Goal: Check status: Check status

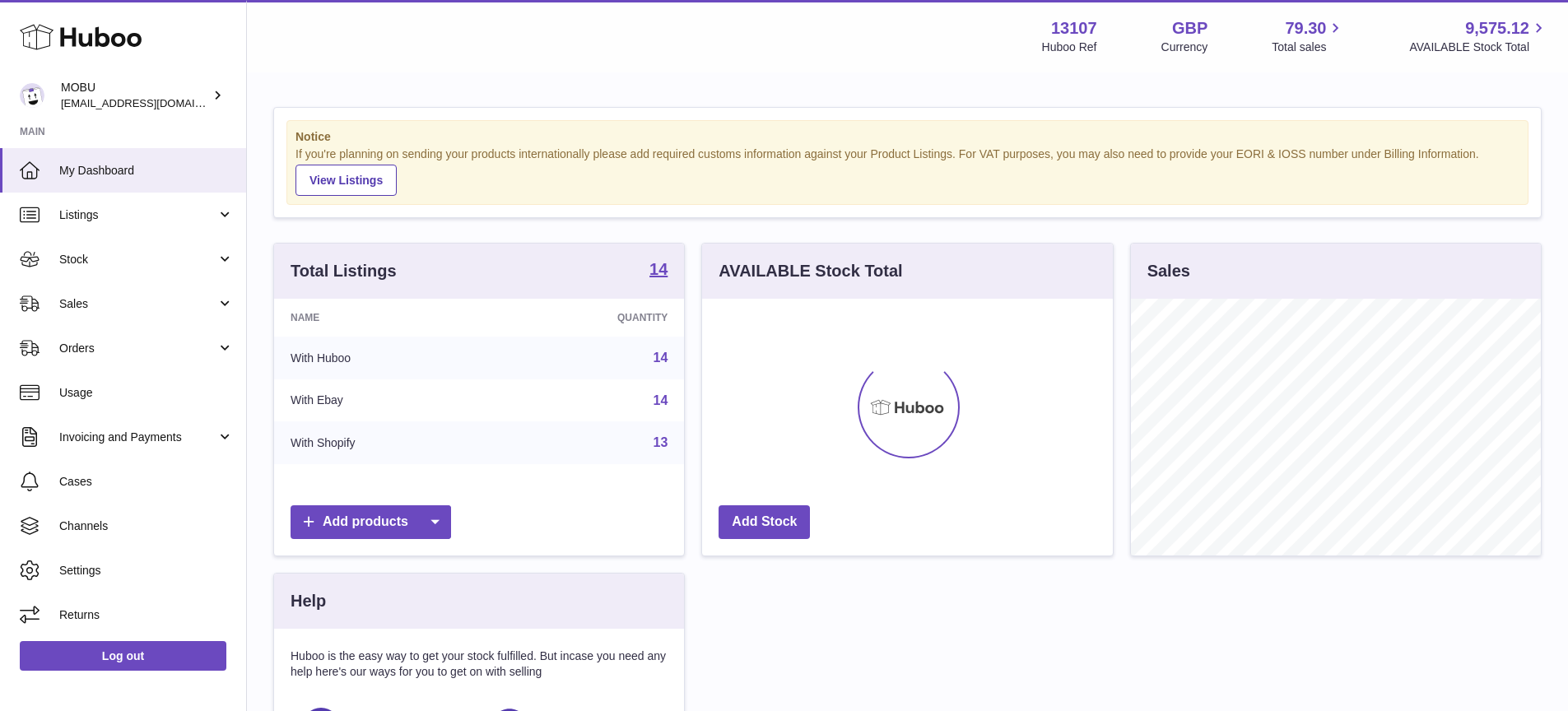
scroll to position [256, 411]
click at [180, 303] on span "Sales" at bounding box center [137, 304] width 157 height 15
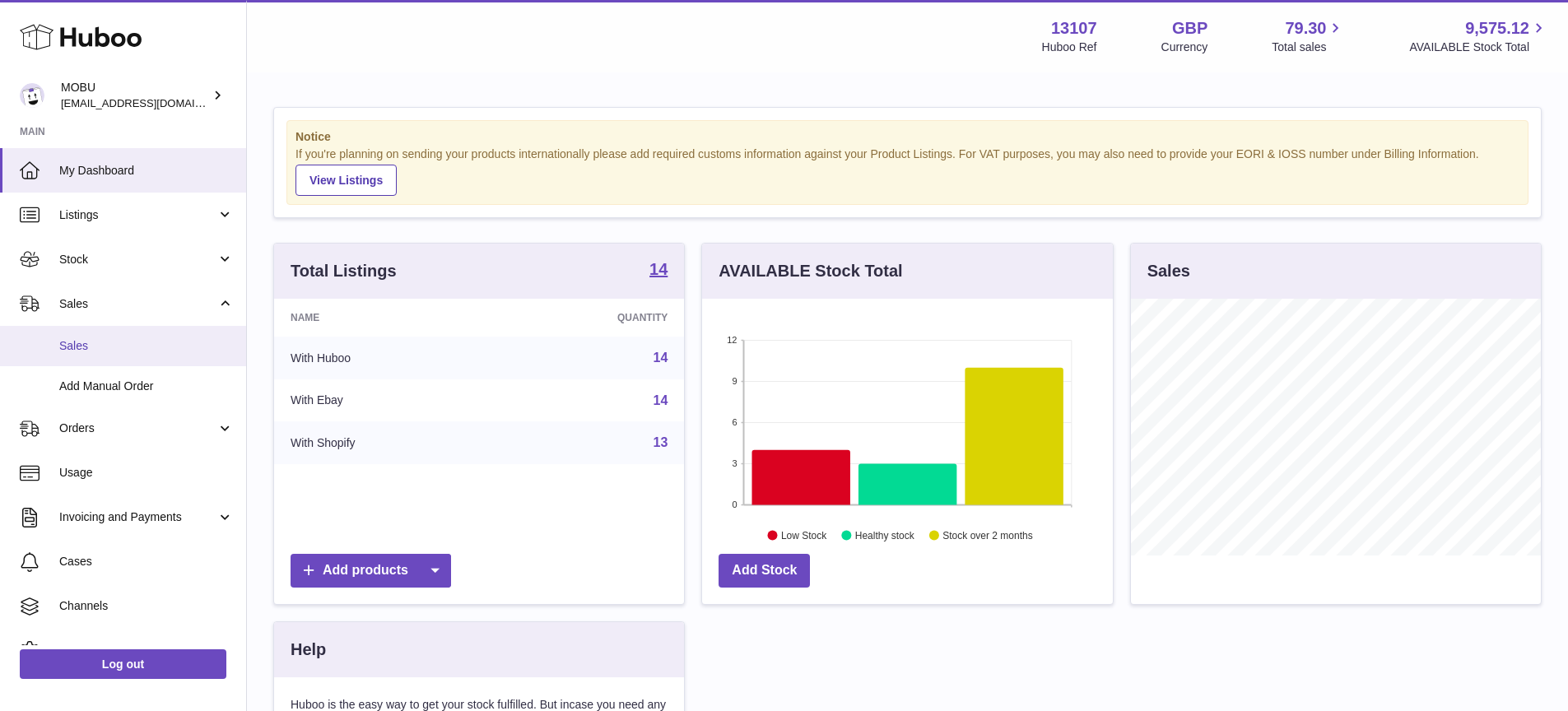
click at [174, 339] on span "Sales" at bounding box center [146, 345] width 175 height 15
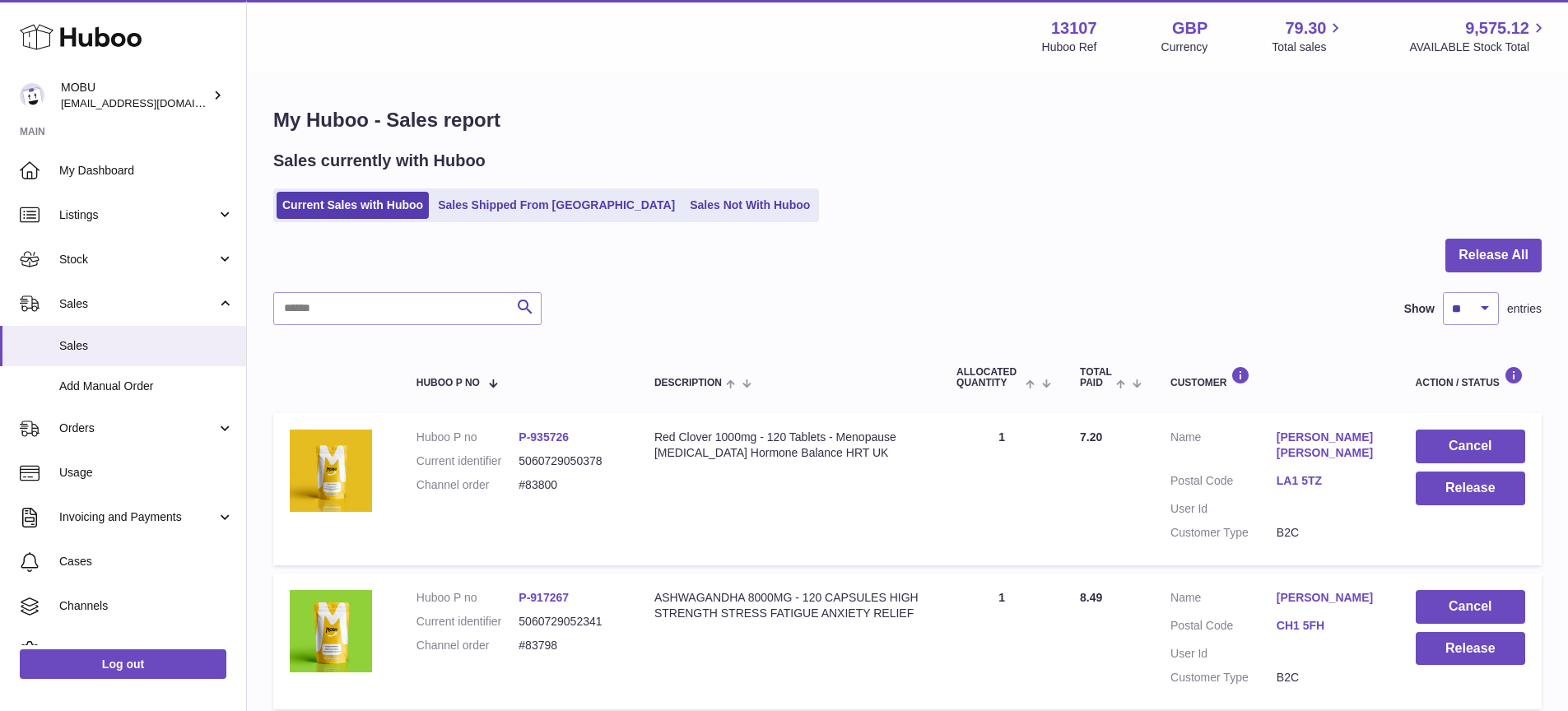
drag, startPoint x: 755, startPoint y: 315, endPoint x: 968, endPoint y: 300, distance: 213.5
click at [756, 315] on div "Search Show ** ** ** *** entries" at bounding box center [907, 308] width 1268 height 33
click at [689, 219] on ul "Current Sales with Huboo Sales Shipped From [GEOGRAPHIC_DATA] Sales Not With Hu…" at bounding box center [546, 205] width 546 height 34
click at [687, 208] on link "Sales Not With Huboo" at bounding box center [749, 205] width 132 height 27
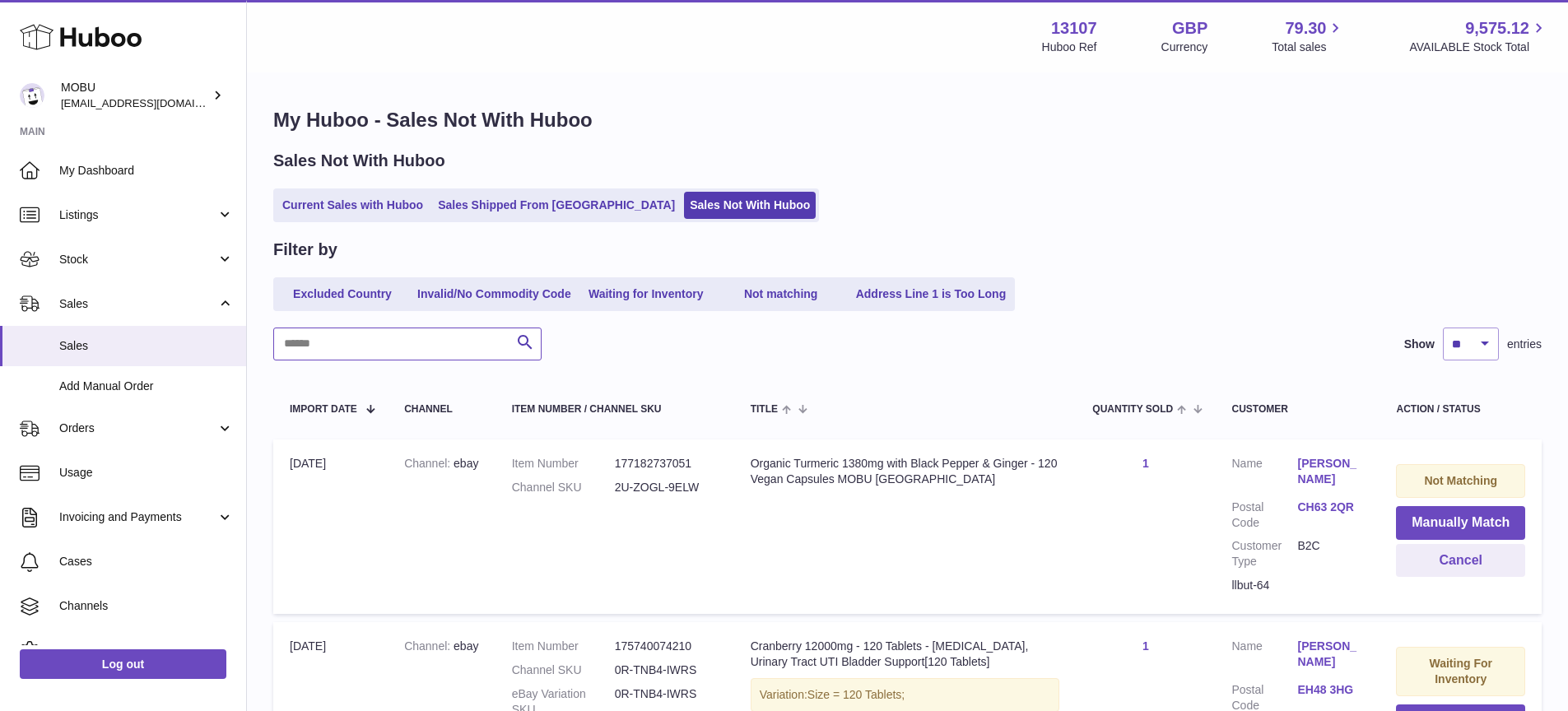
click at [448, 357] on input "text" at bounding box center [407, 344] width 268 height 33
type input "********"
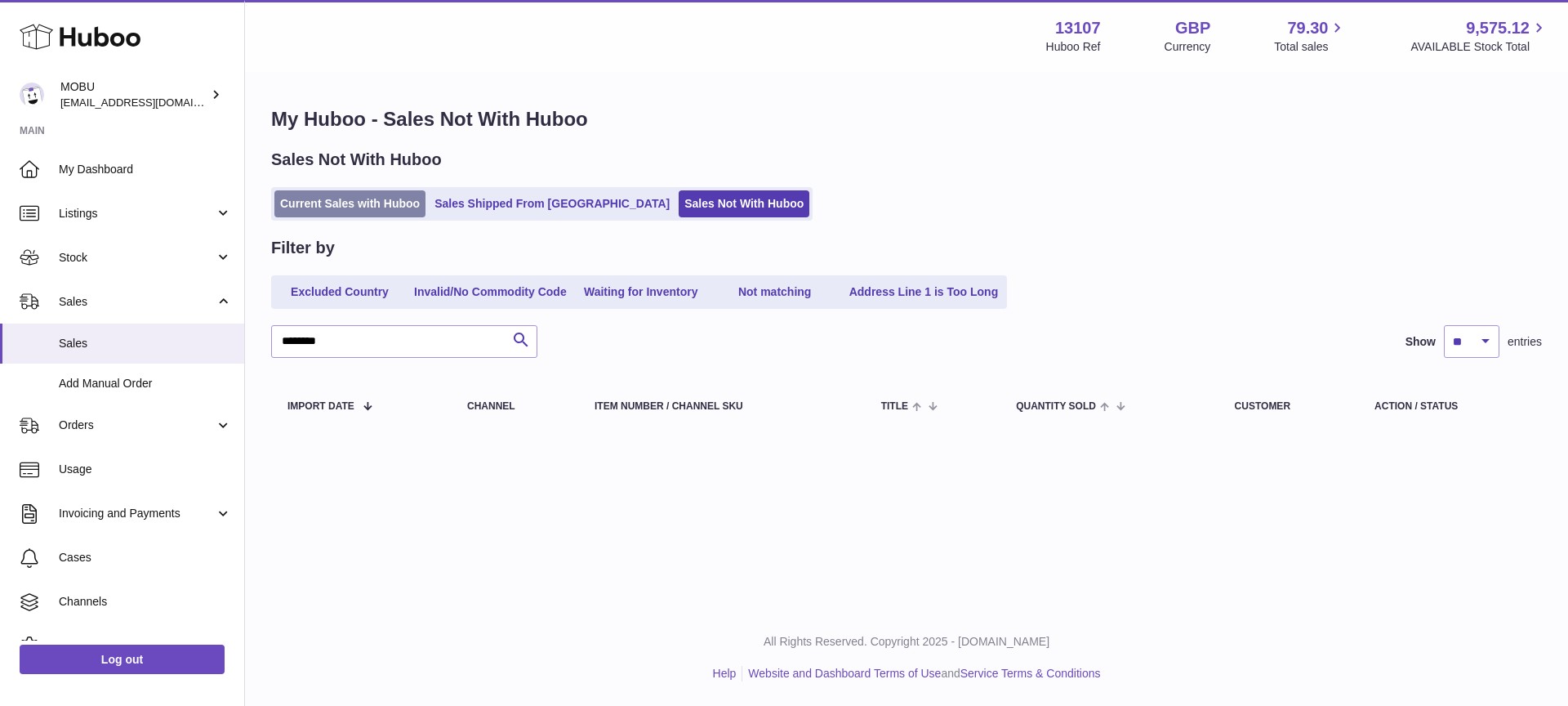
click at [341, 208] on link "Current Sales with Huboo" at bounding box center [349, 204] width 151 height 27
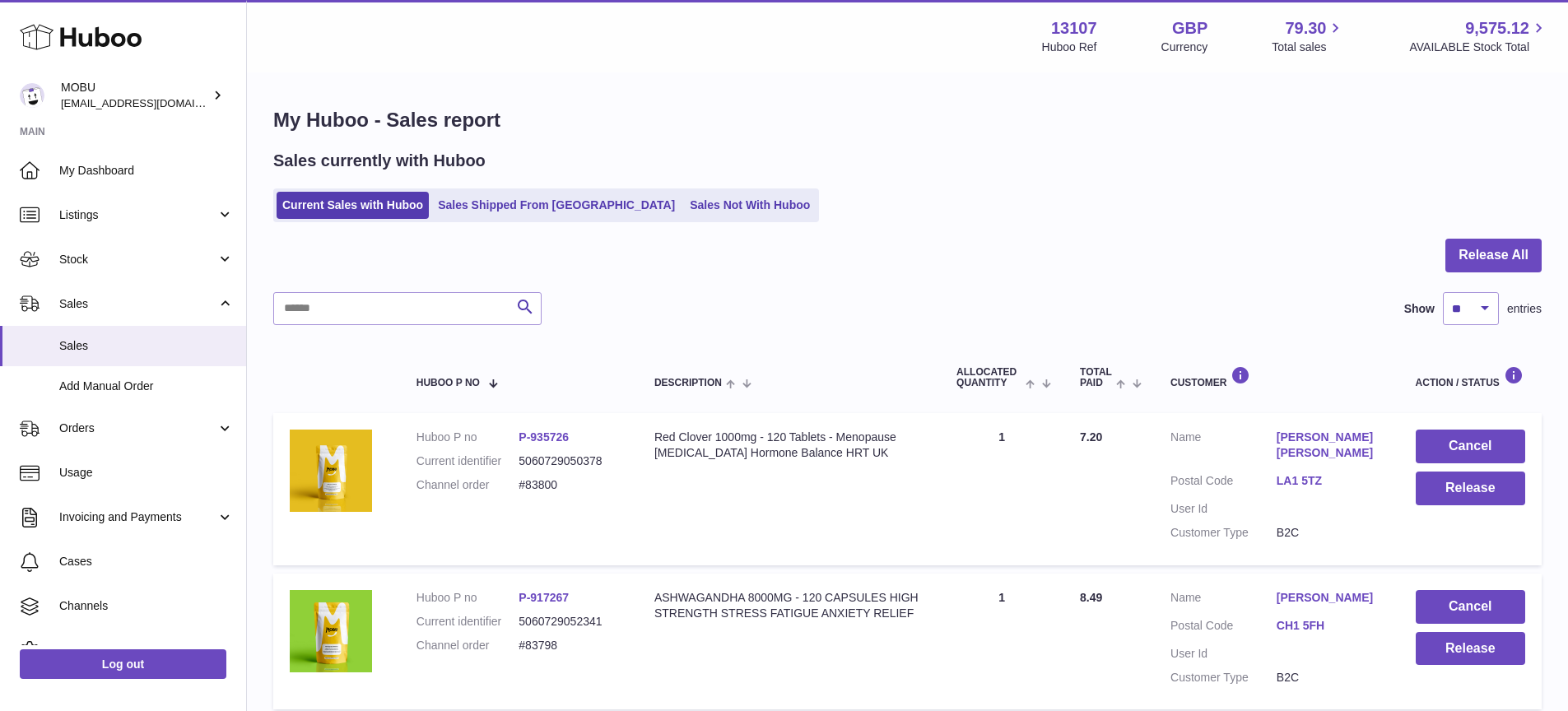
click at [1114, 276] on div at bounding box center [907, 265] width 1268 height 54
click at [892, 218] on div "Current Sales with Huboo Sales Shipped From [GEOGRAPHIC_DATA] Sales Not With Hu…" at bounding box center [907, 205] width 1268 height 34
